Goal: Transaction & Acquisition: Purchase product/service

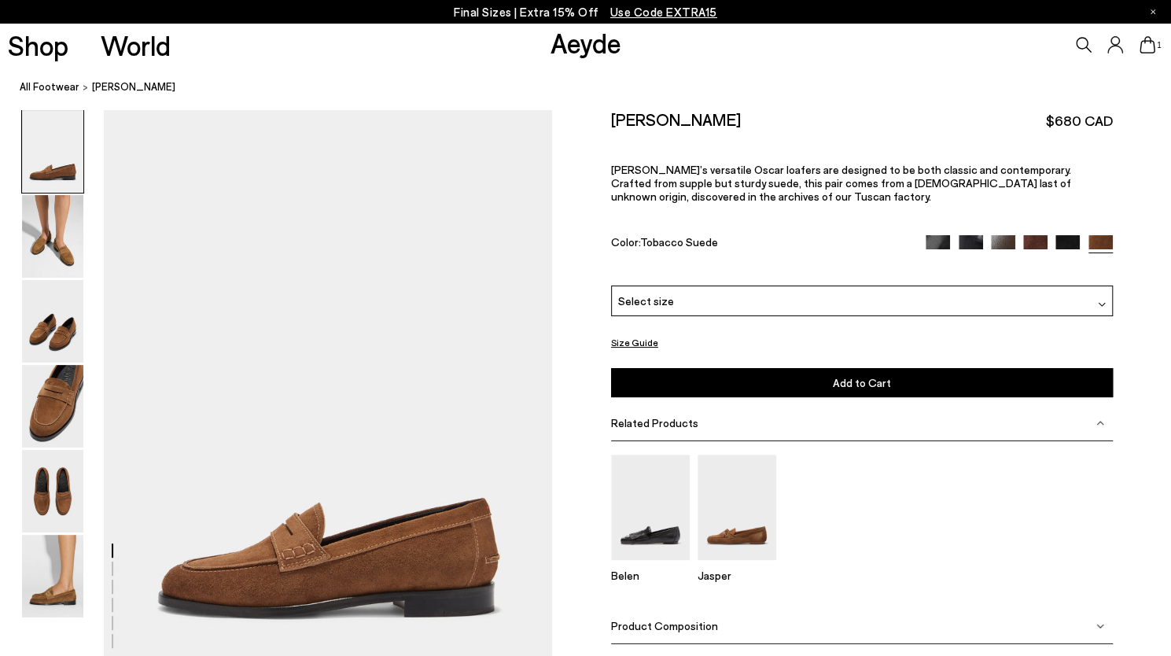
click at [1036, 238] on img at bounding box center [1036, 247] width 24 height 24
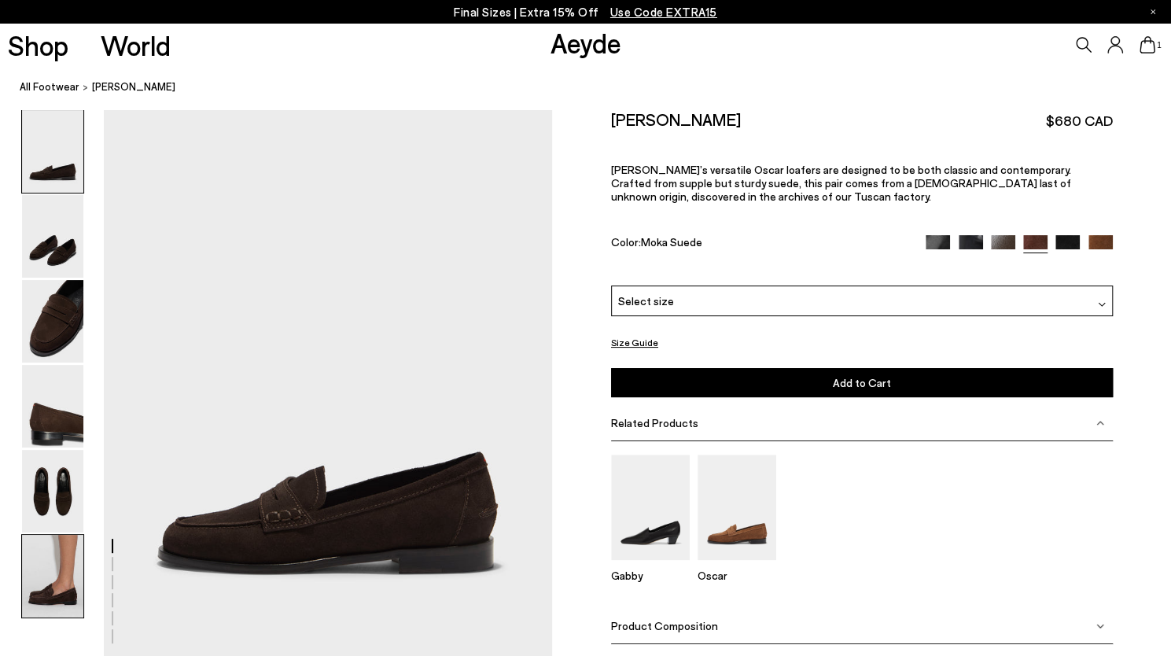
click at [60, 570] on img at bounding box center [52, 576] width 61 height 83
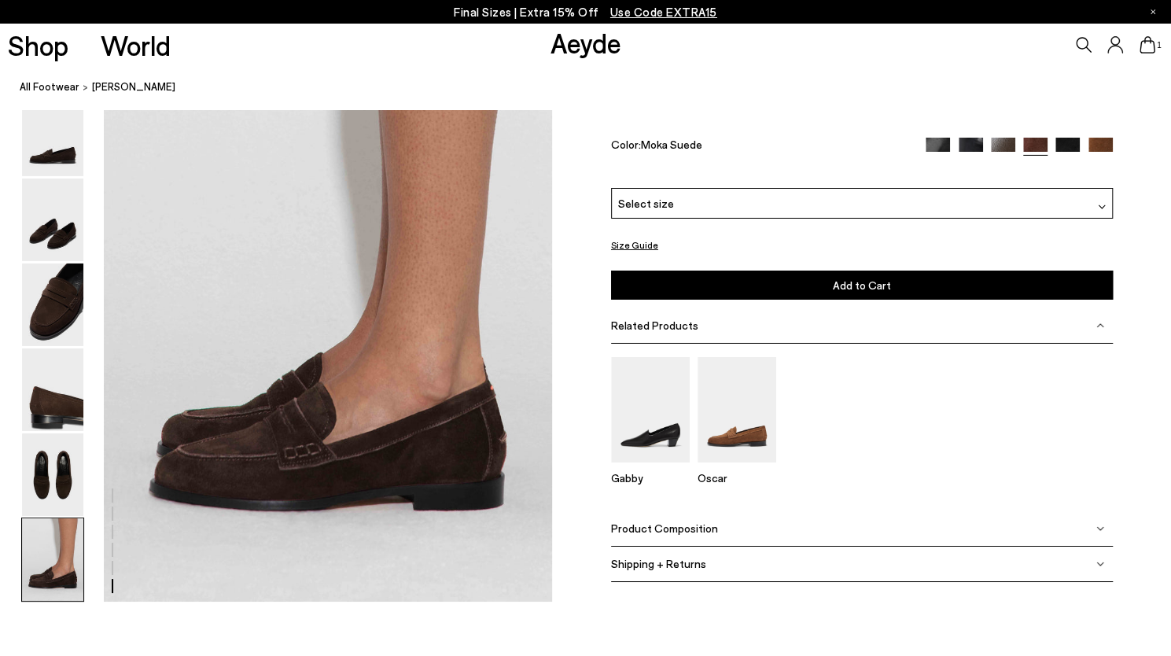
scroll to position [3060, 0]
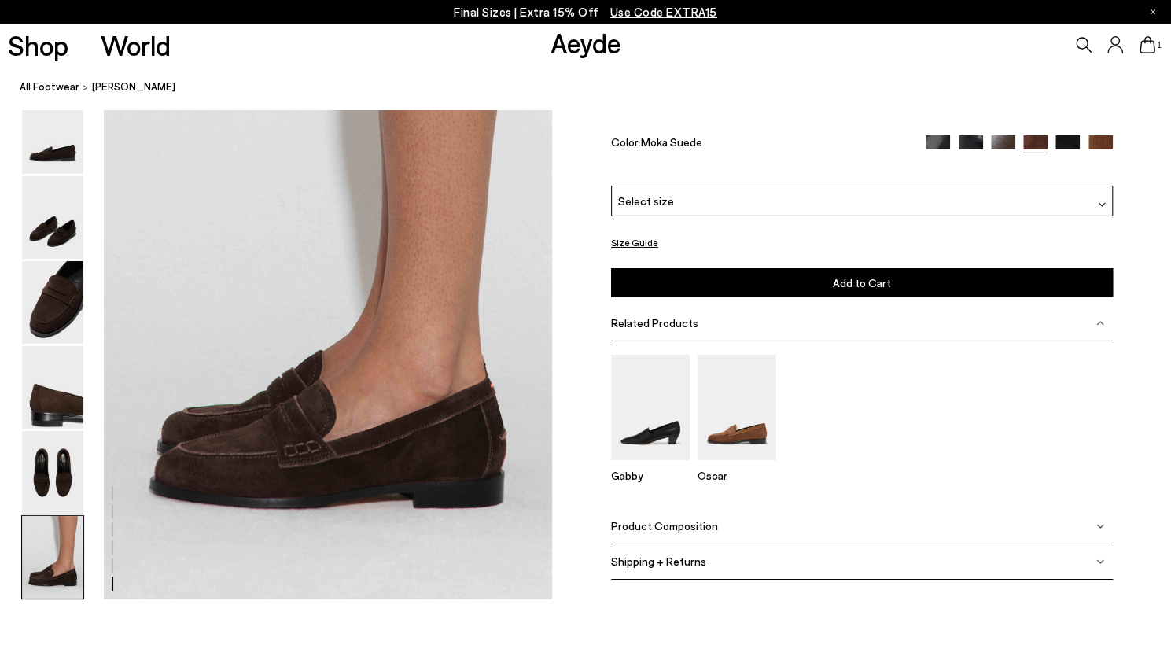
click at [699, 205] on div "Select size" at bounding box center [862, 201] width 502 height 31
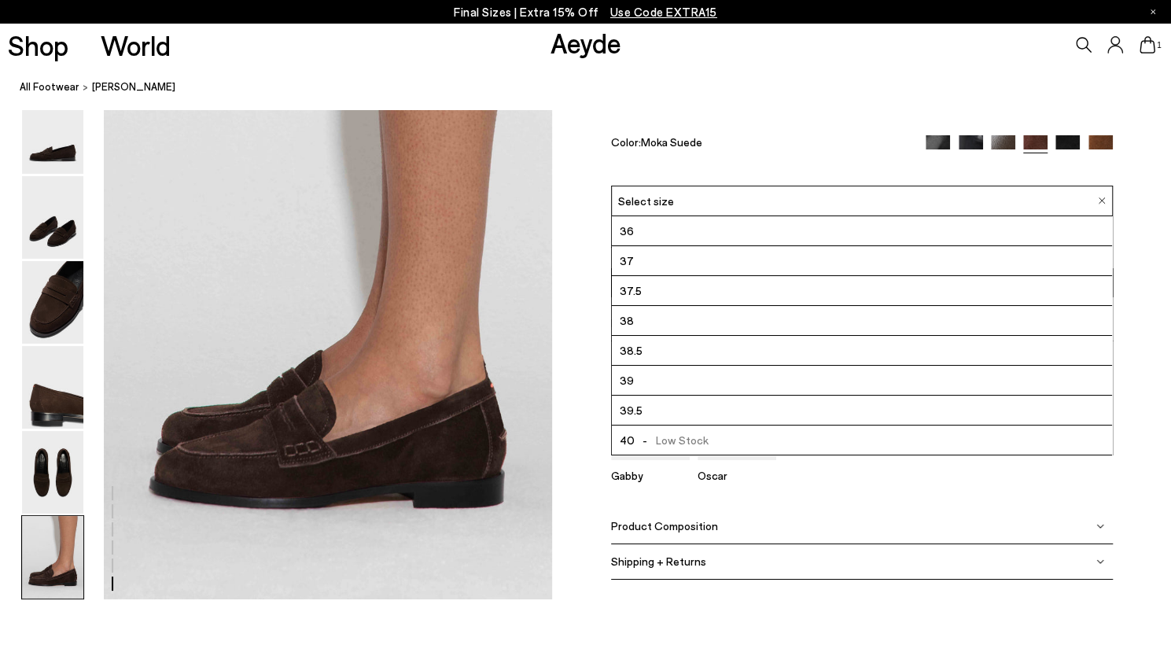
click at [754, 125] on div "Oscar Suede Loafers $680 CAD Aeyde’s versatile Oscar loafers are designed to be…" at bounding box center [862, 97] width 502 height 176
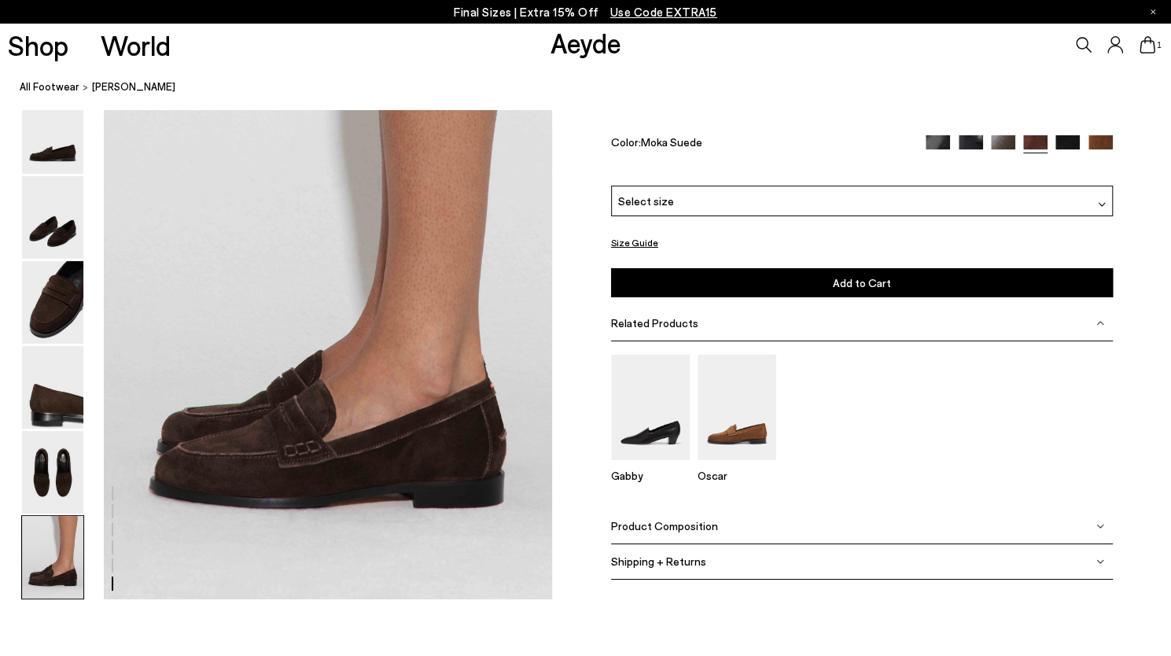
click at [641, 13] on span "Use Code EXTRA15" at bounding box center [664, 12] width 107 height 14
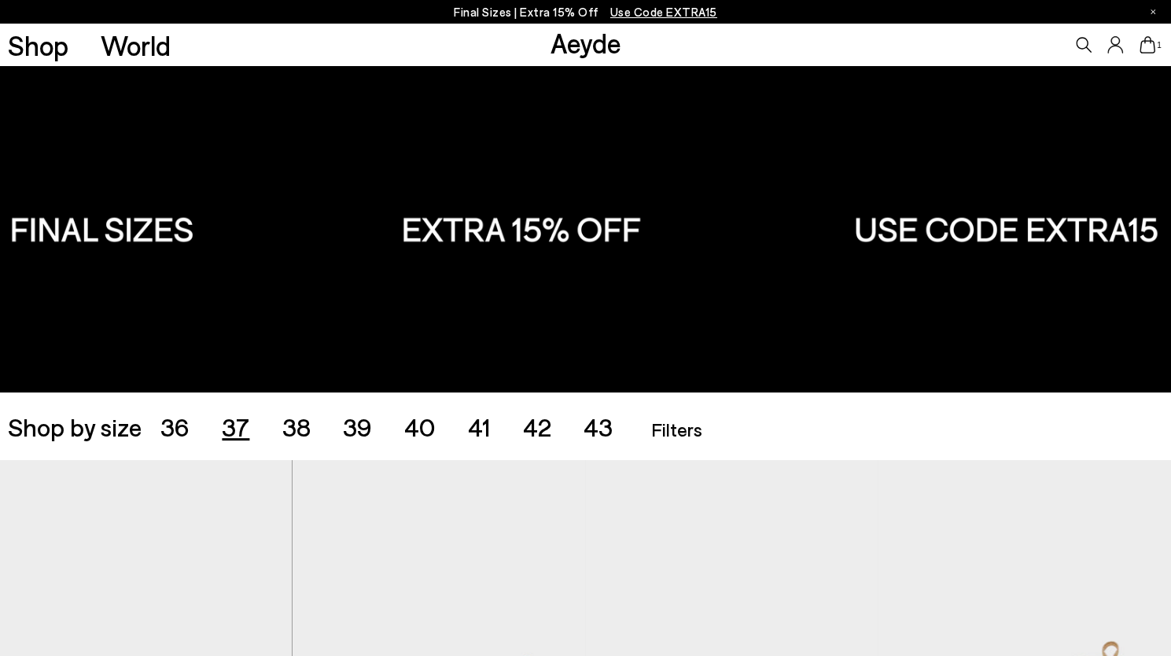
click at [233, 419] on span "37" at bounding box center [236, 426] width 28 height 30
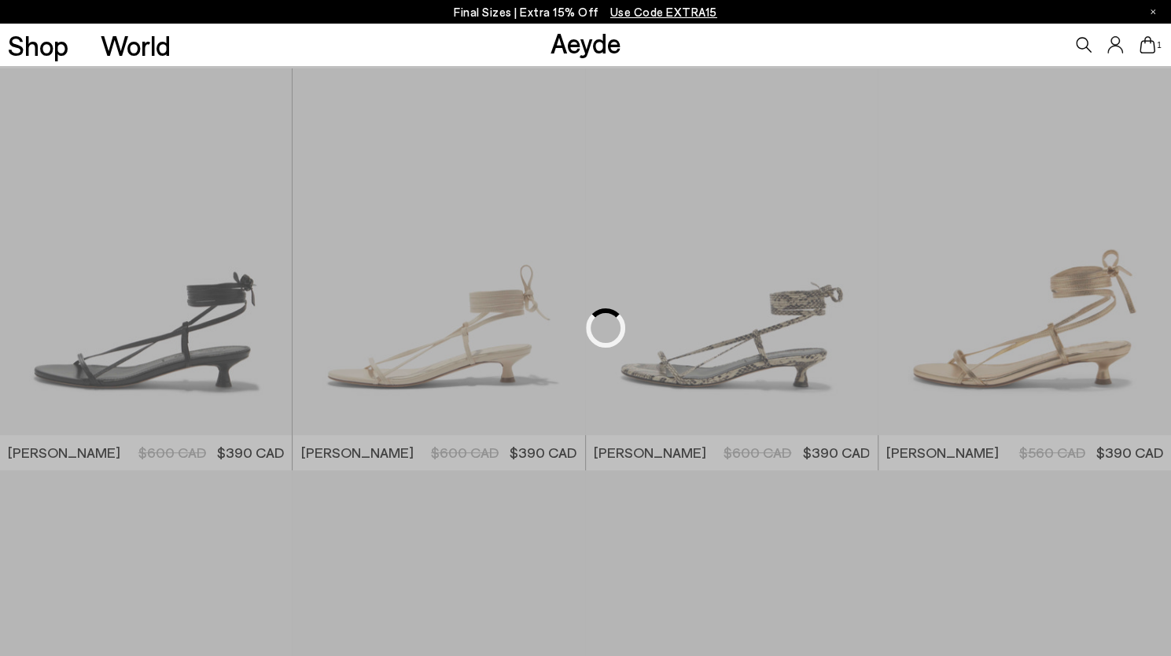
scroll to position [401, 0]
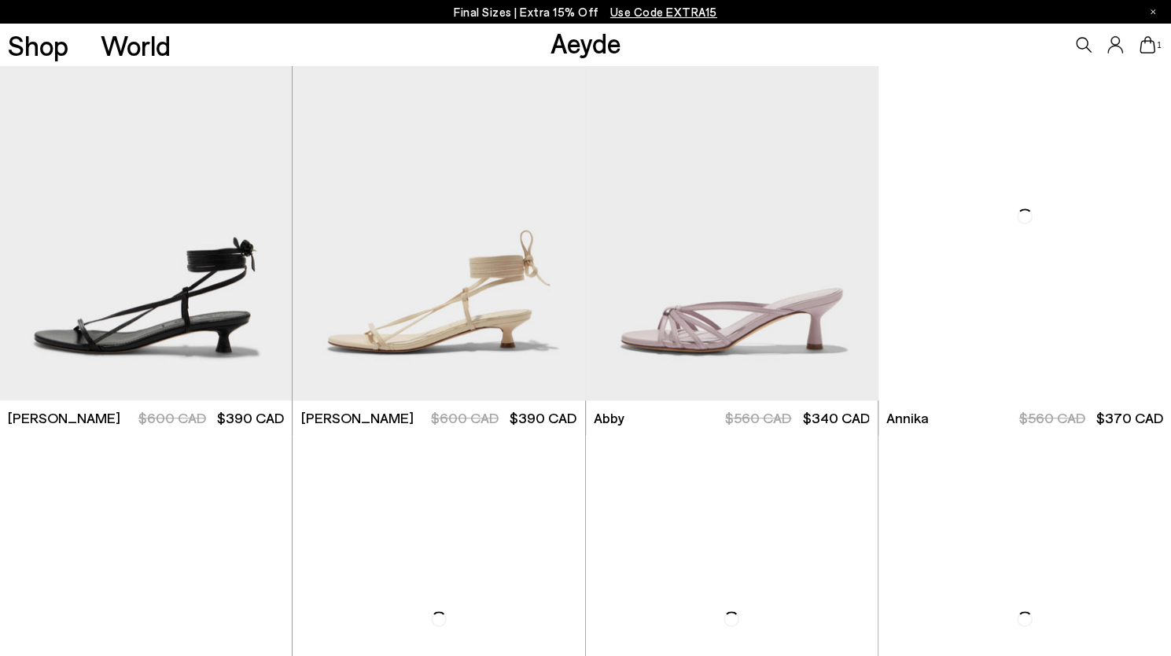
scroll to position [552, 0]
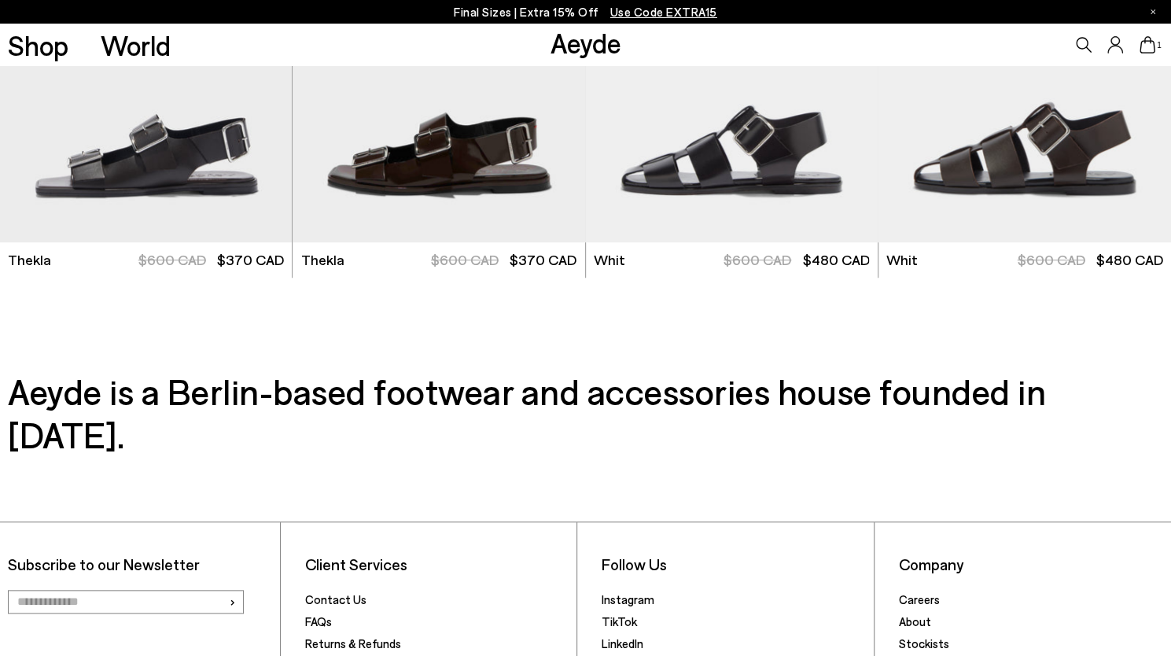
scroll to position [4256, 0]
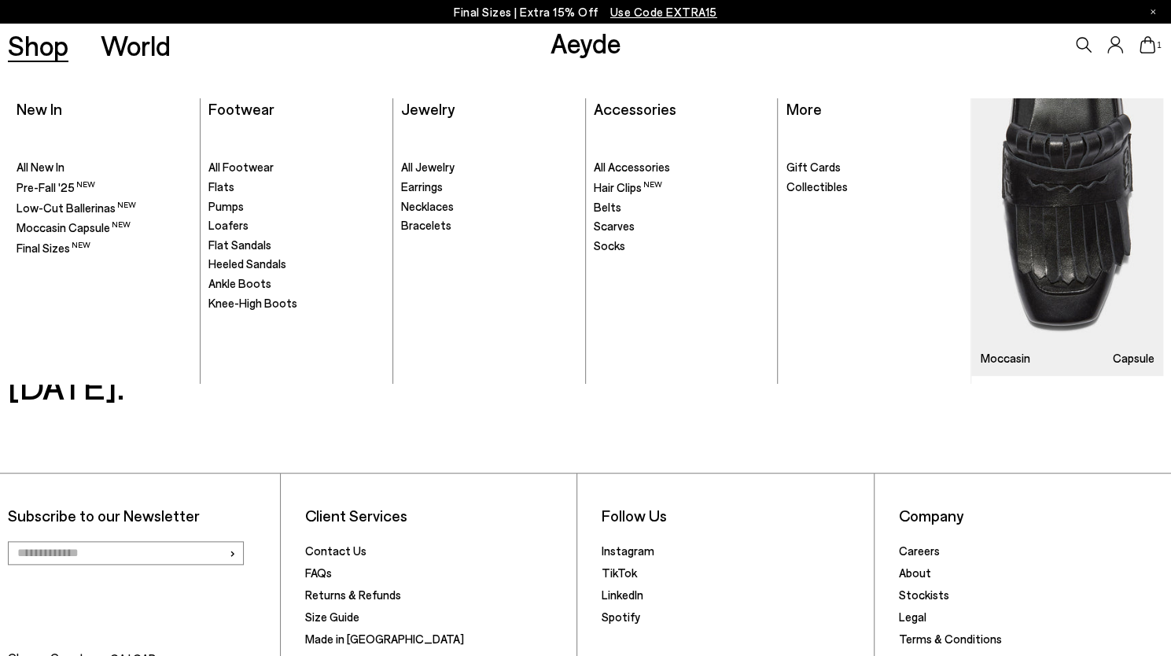
click at [30, 31] on link "Shop" at bounding box center [38, 45] width 61 height 28
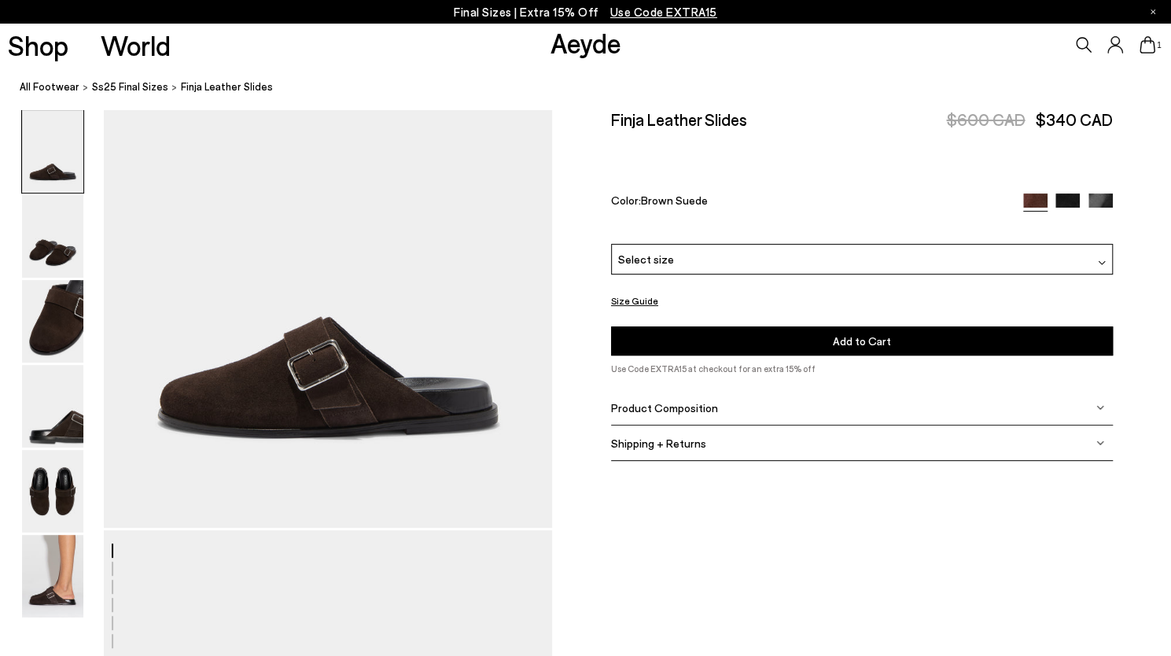
scroll to position [183, 0]
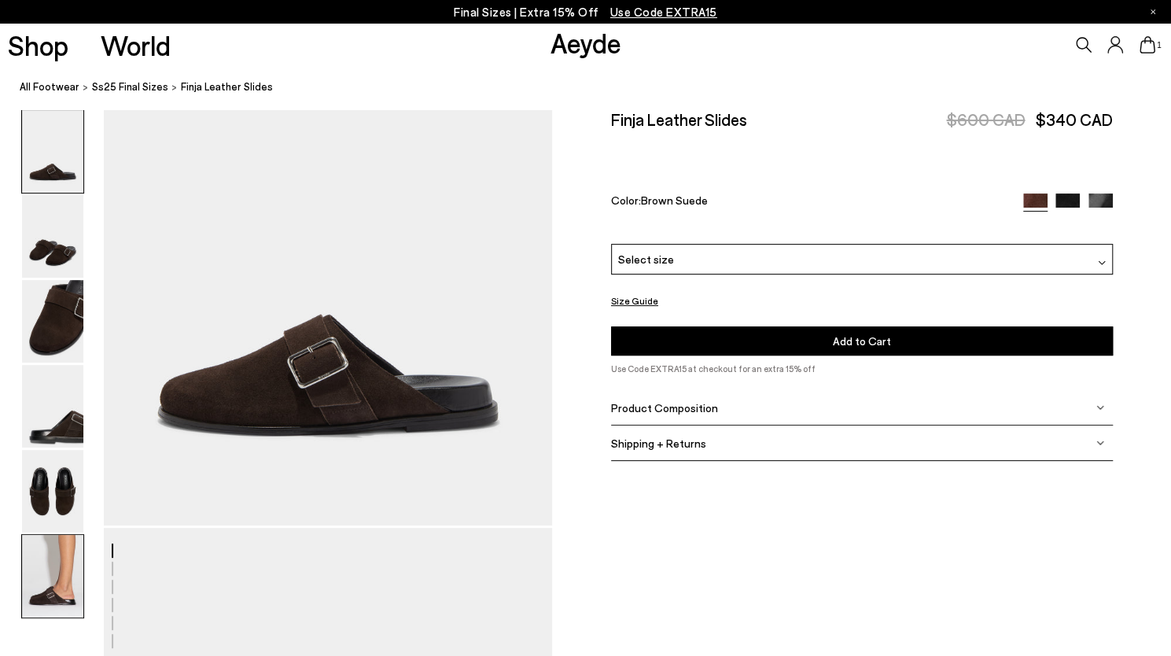
click at [49, 584] on img at bounding box center [52, 576] width 61 height 83
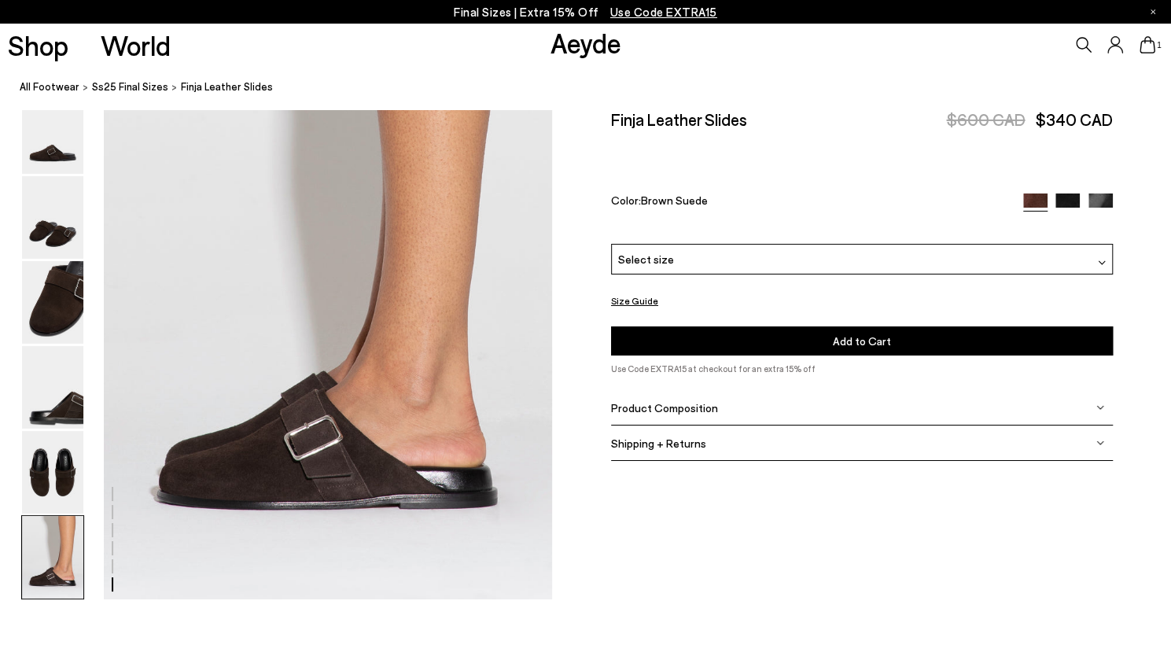
scroll to position [3584, 0]
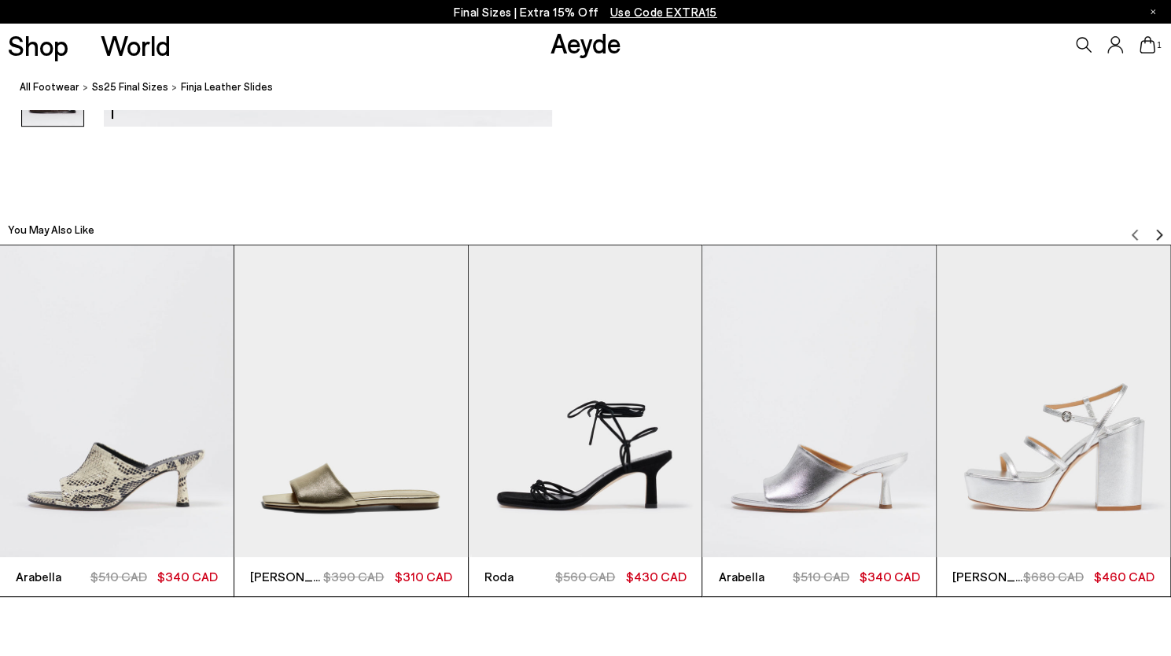
click at [363, 411] on img "2 / 6" at bounding box center [351, 401] width 234 height 312
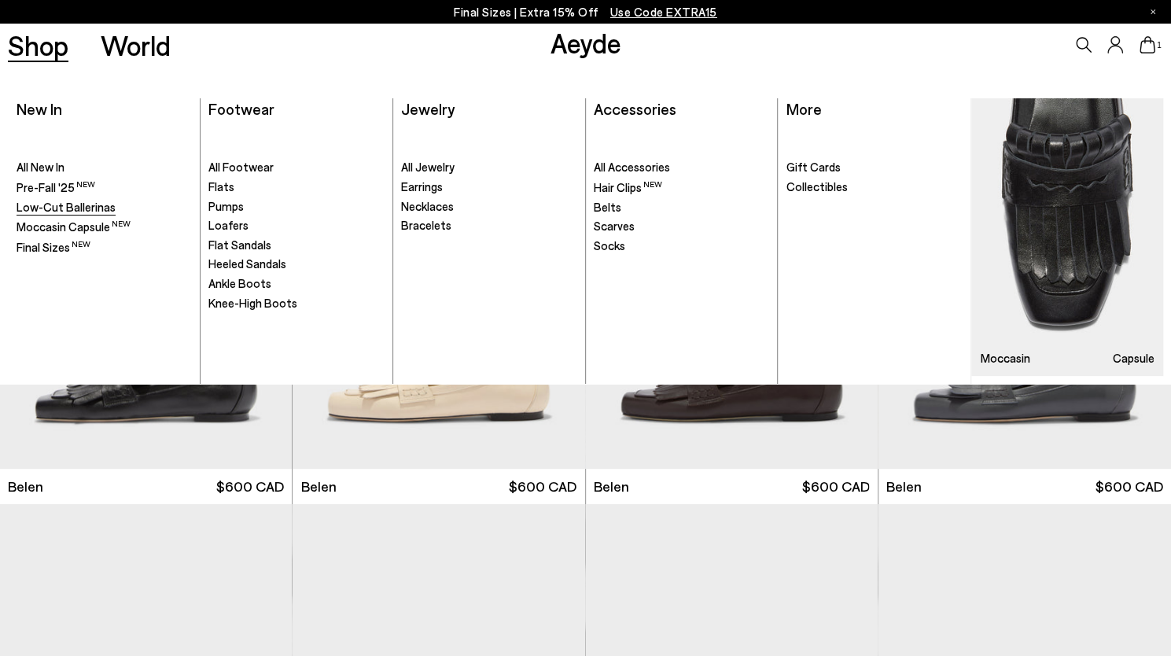
click at [33, 205] on span "Low-Cut Ballerinas" at bounding box center [66, 207] width 99 height 14
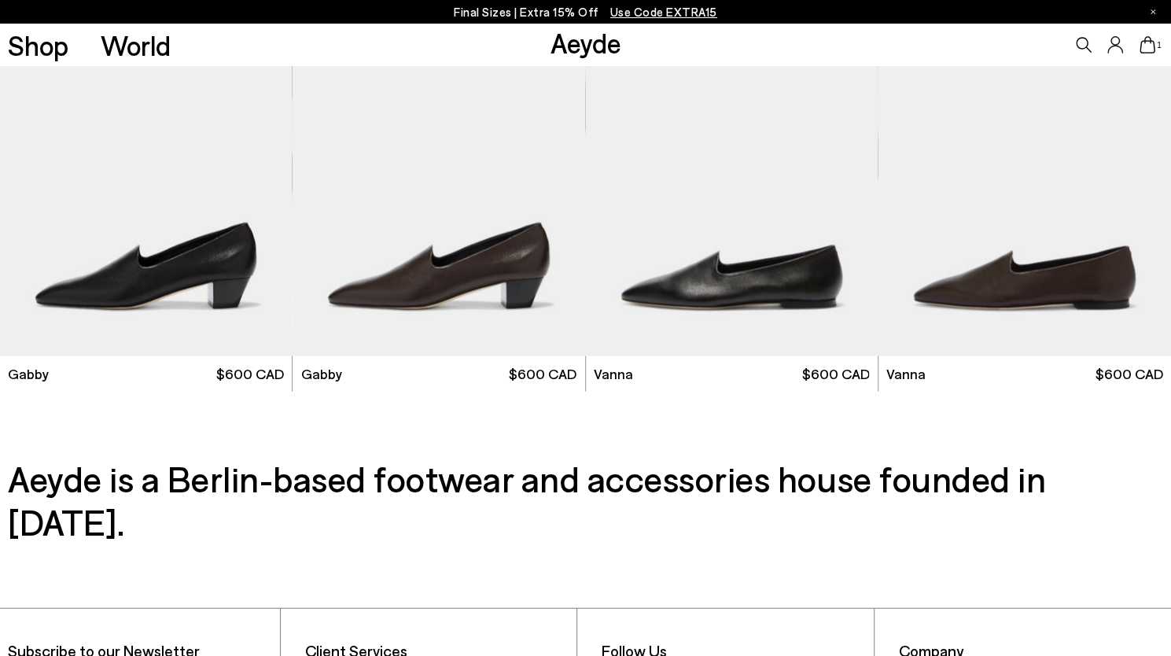
scroll to position [1942, 0]
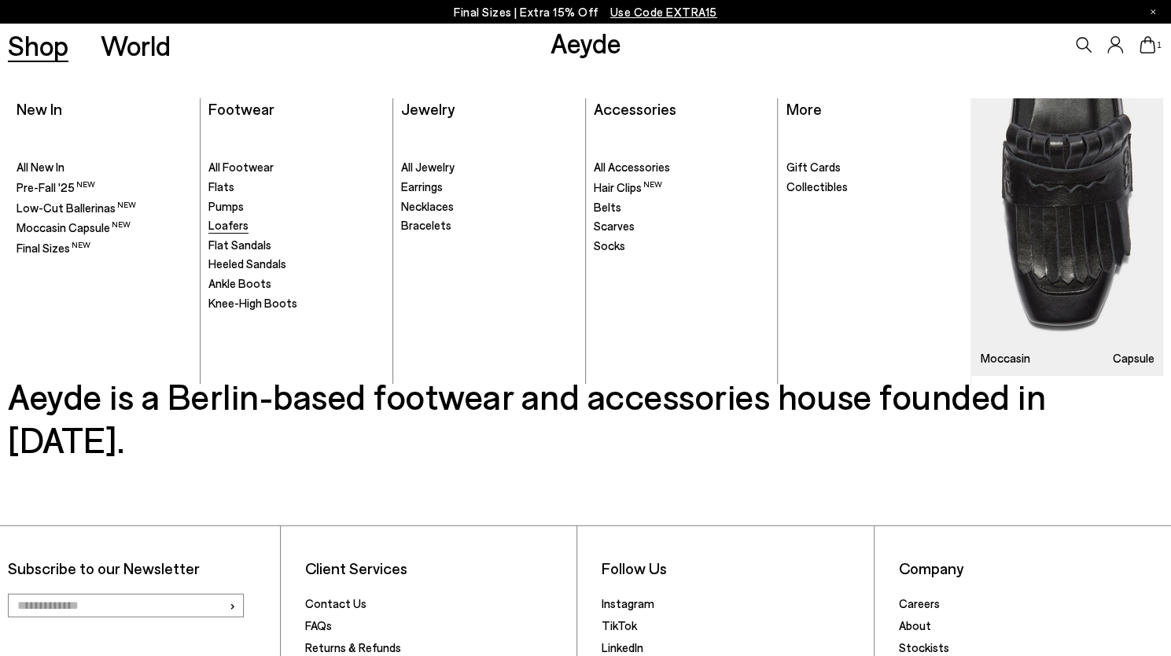
click at [232, 226] on span "Loafers" at bounding box center [228, 225] width 40 height 14
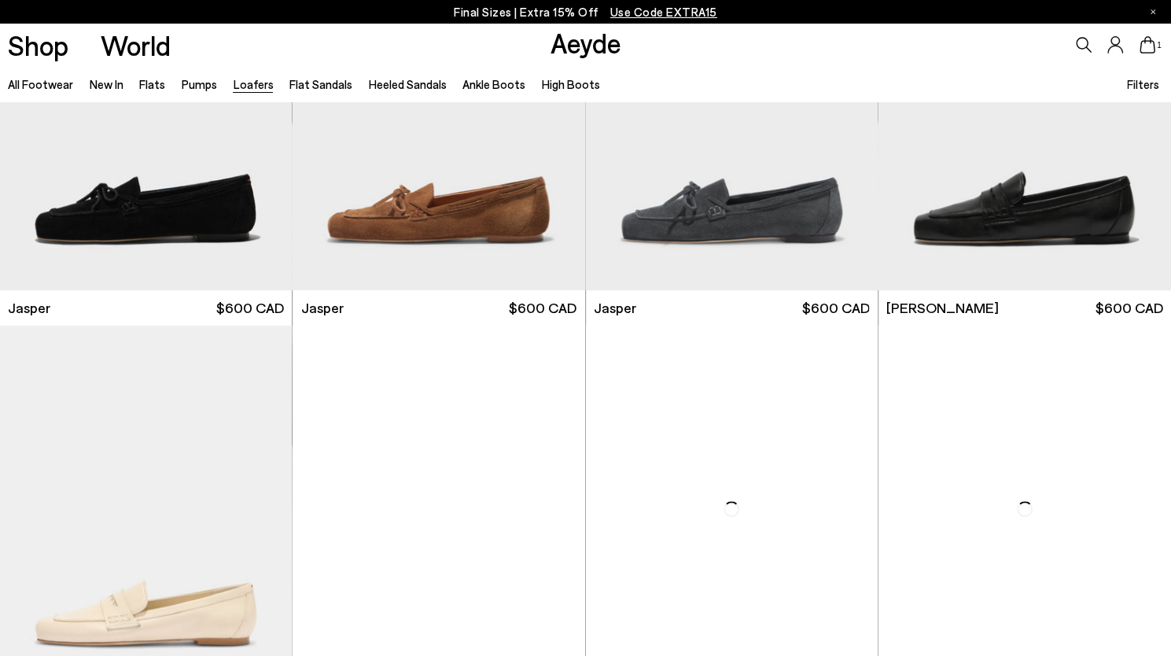
scroll to position [589, 0]
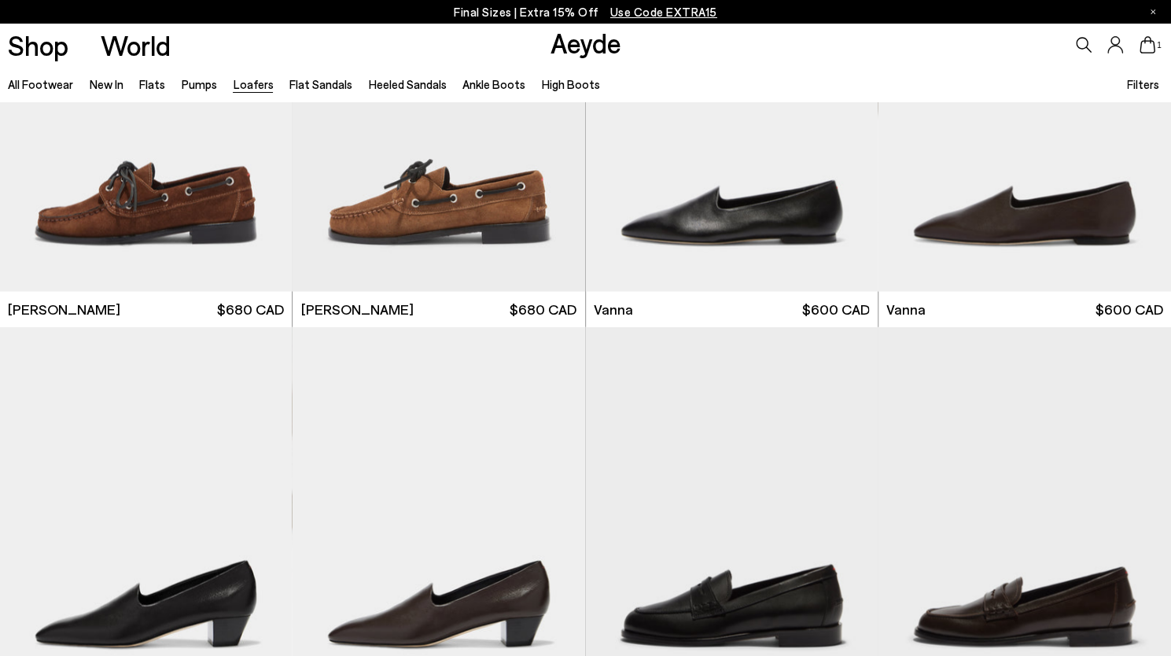
scroll to position [2231, 0]
